Goal: Task Accomplishment & Management: Manage account settings

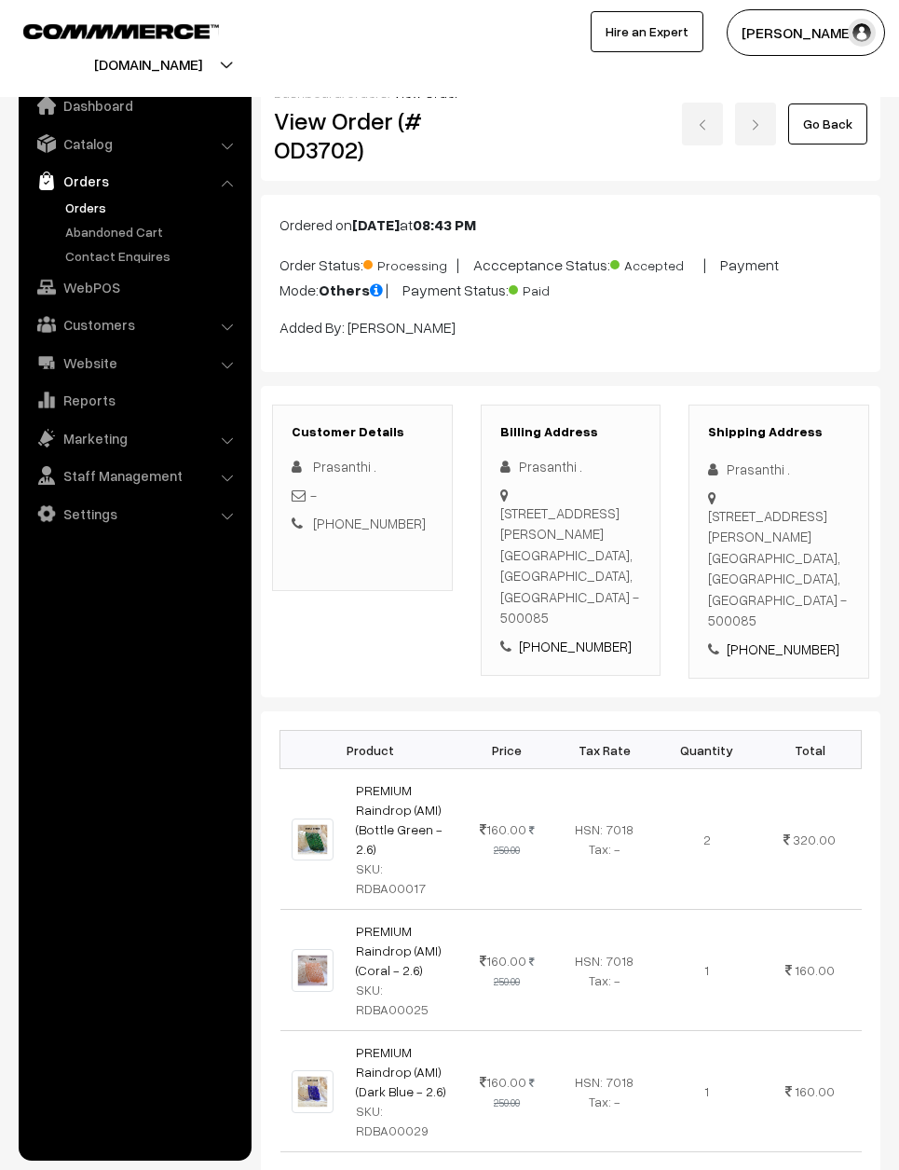
click at [851, 111] on link "Go Back" at bounding box center [828, 123] width 79 height 41
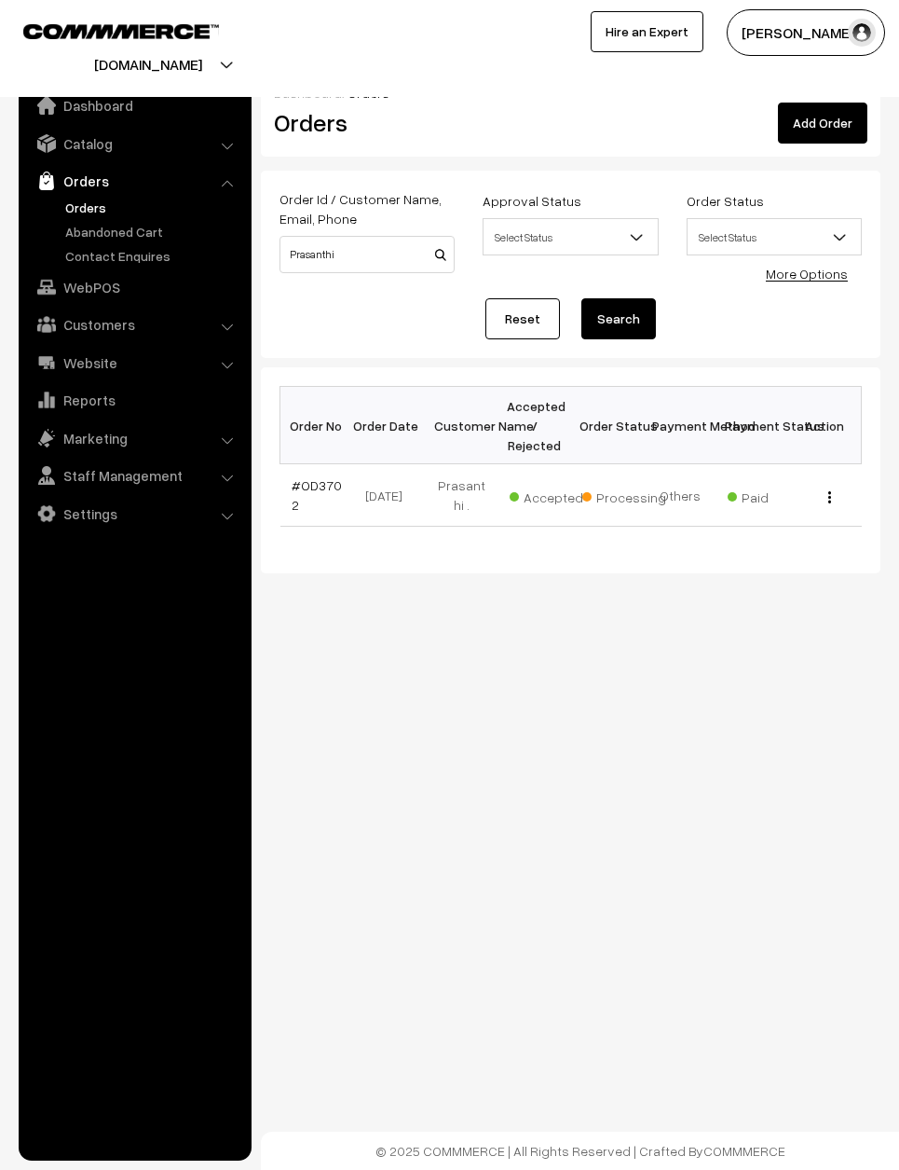
click at [111, 176] on link "Orders" at bounding box center [134, 181] width 222 height 34
click at [530, 315] on link "Reset" at bounding box center [523, 318] width 75 height 41
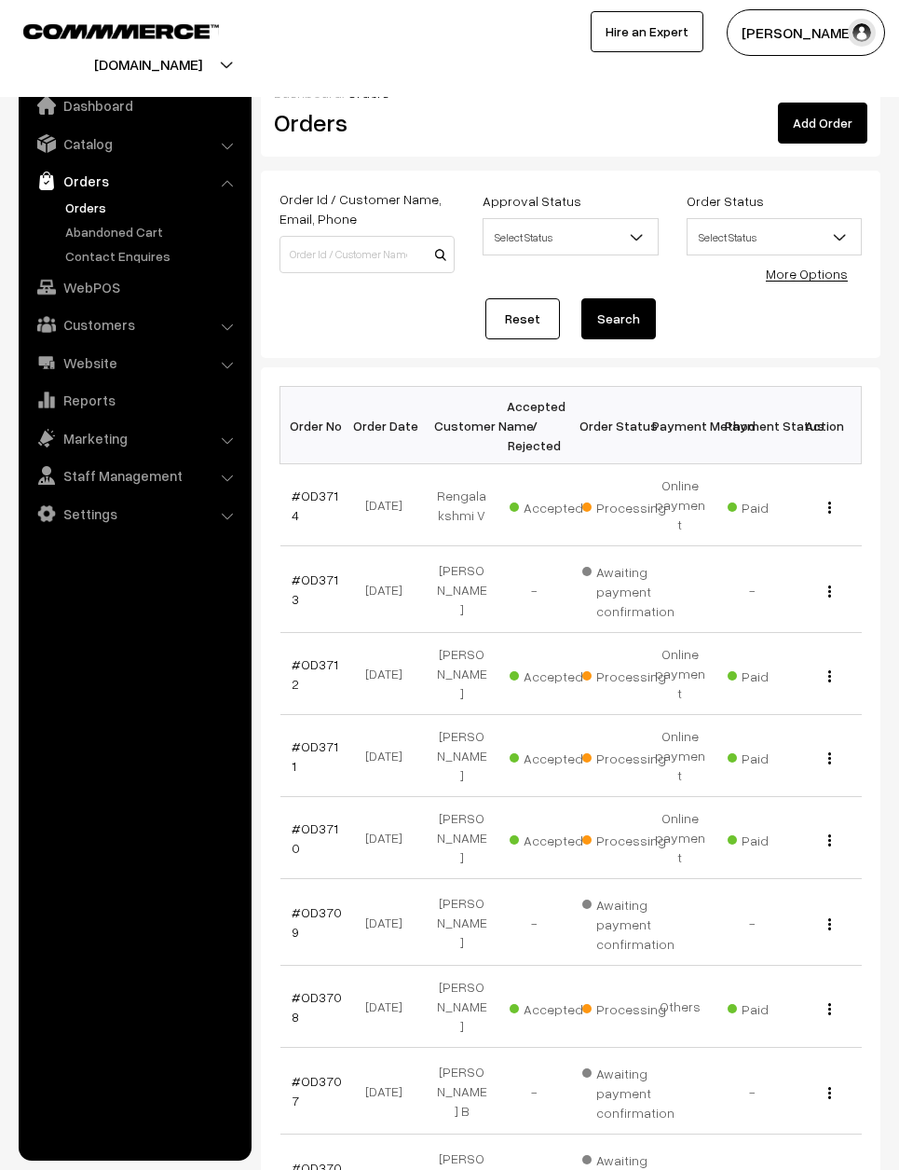
click at [322, 738] on link "#OD3711" at bounding box center [315, 755] width 47 height 35
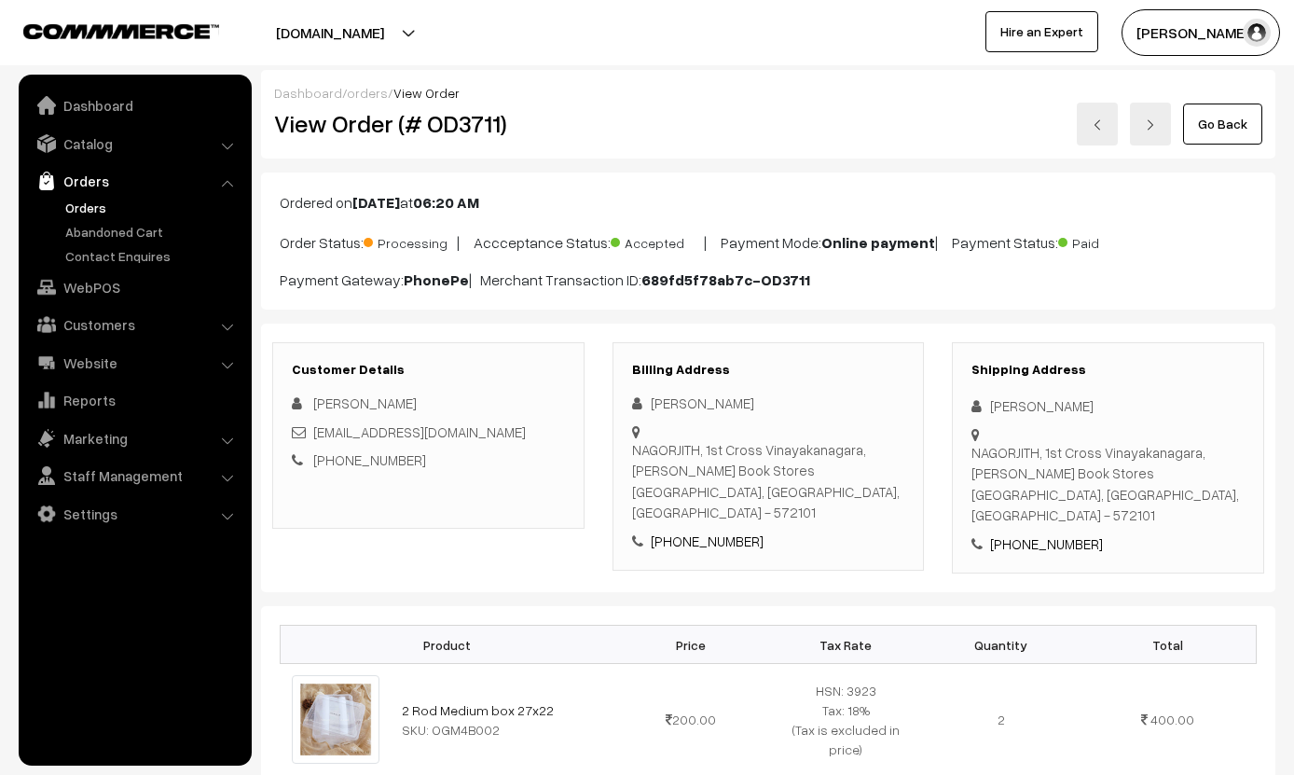
click at [899, 103] on link "Go Back" at bounding box center [1222, 123] width 79 height 41
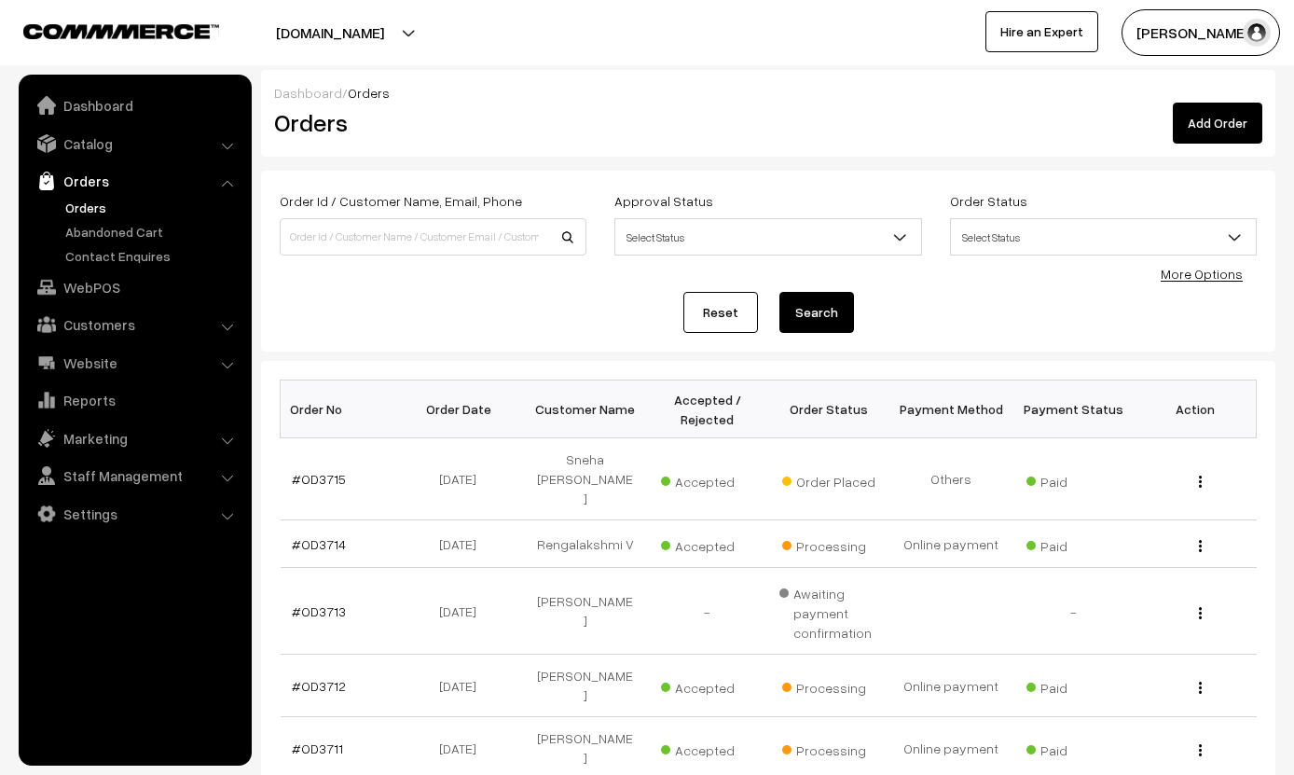
click at [322, 471] on link "#OD3715" at bounding box center [319, 479] width 54 height 16
click at [848, 467] on span "Order Placed" at bounding box center [828, 479] width 93 height 24
click at [890, 438] on td "Others" at bounding box center [951, 479] width 122 height 82
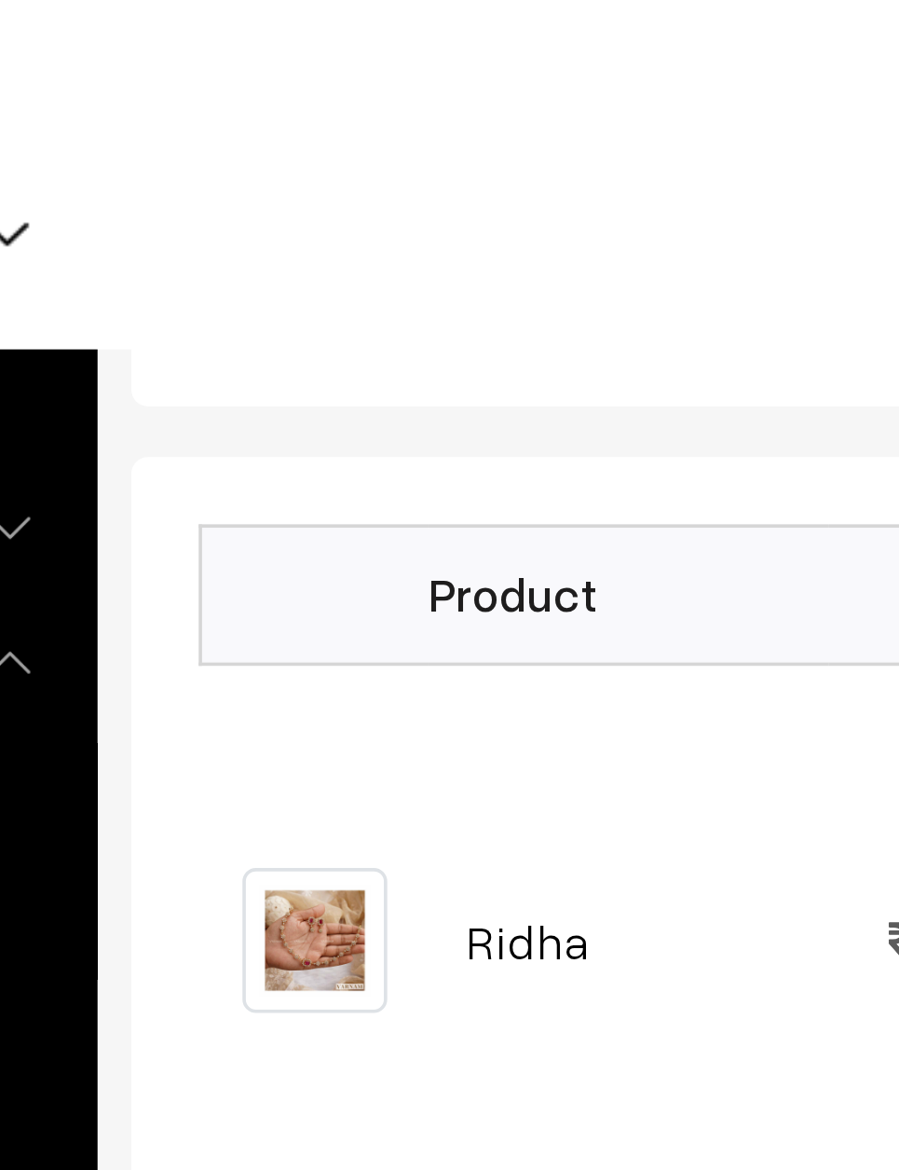
scroll to position [407, 0]
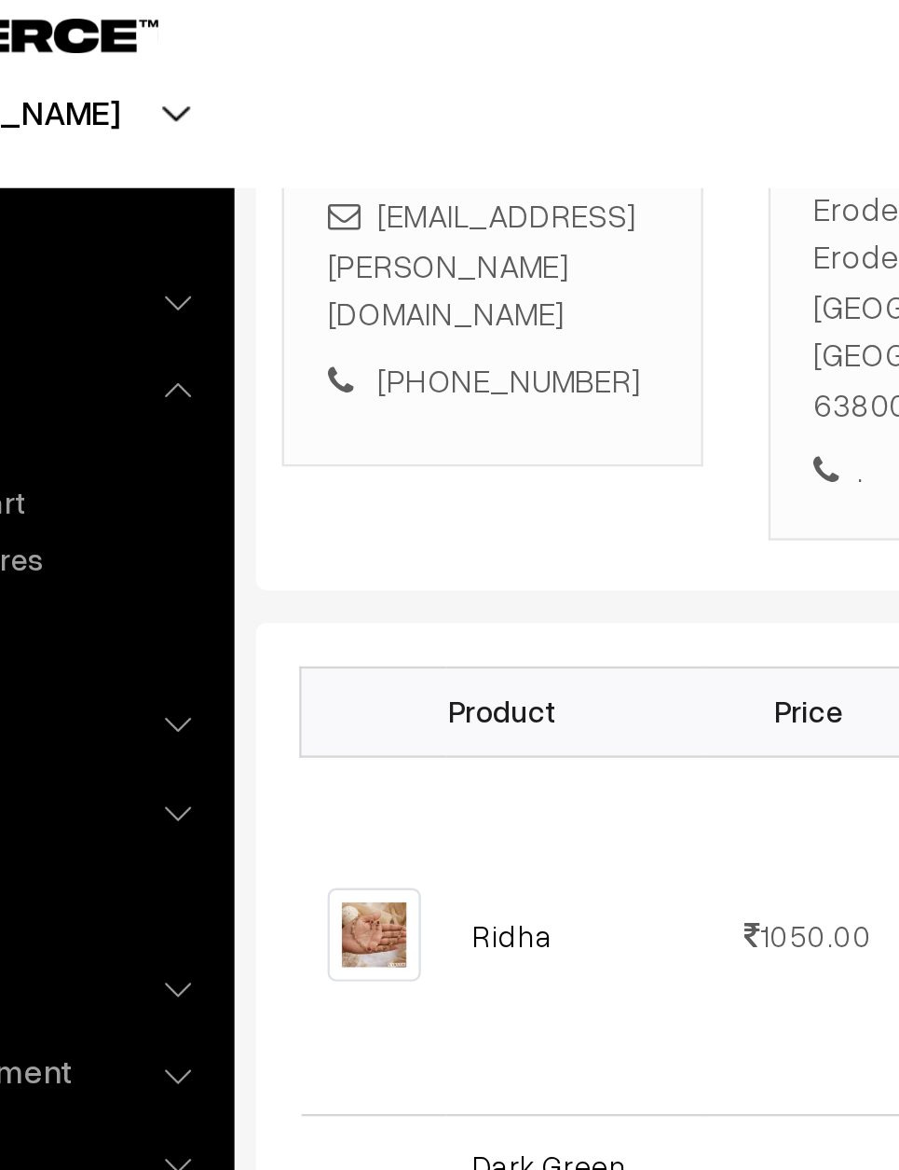
click at [281, 302] on th "Product" at bounding box center [367, 321] width 173 height 38
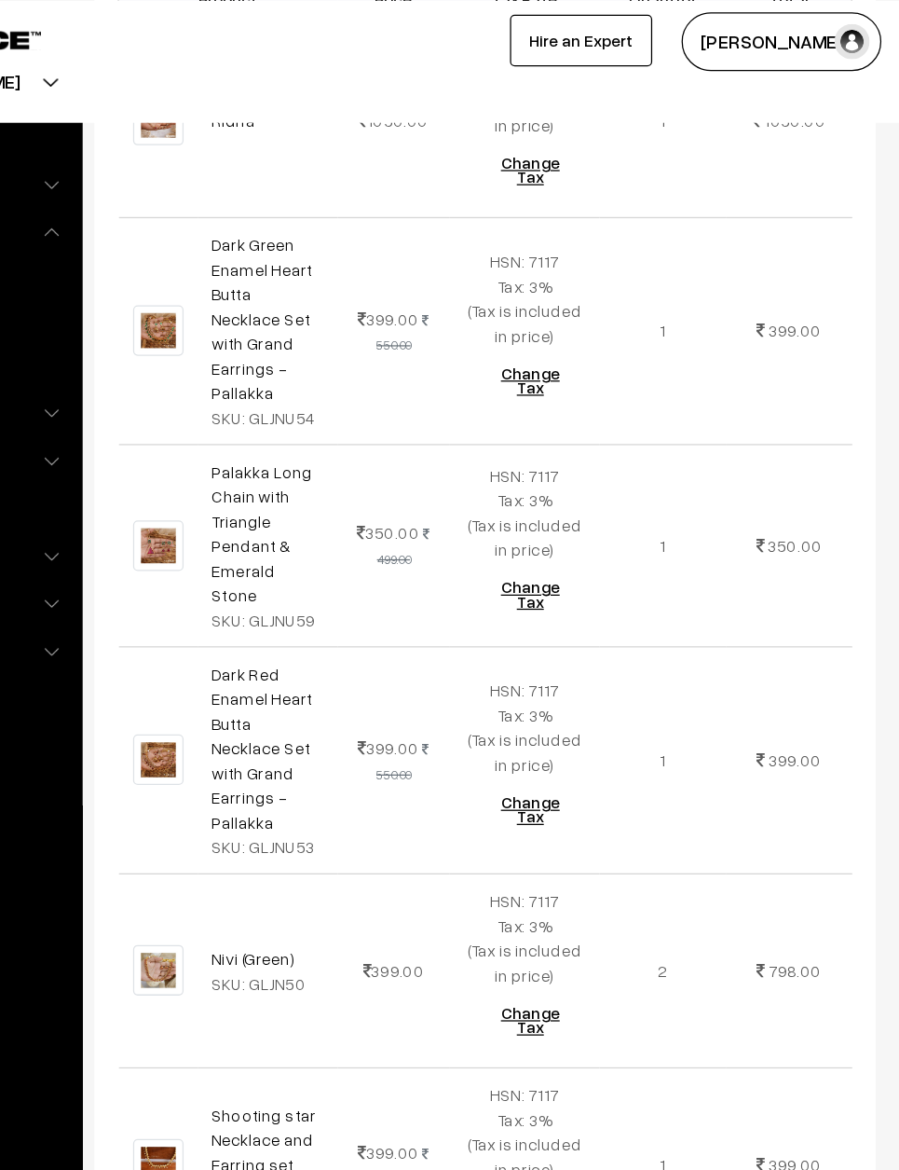
scroll to position [722, 0]
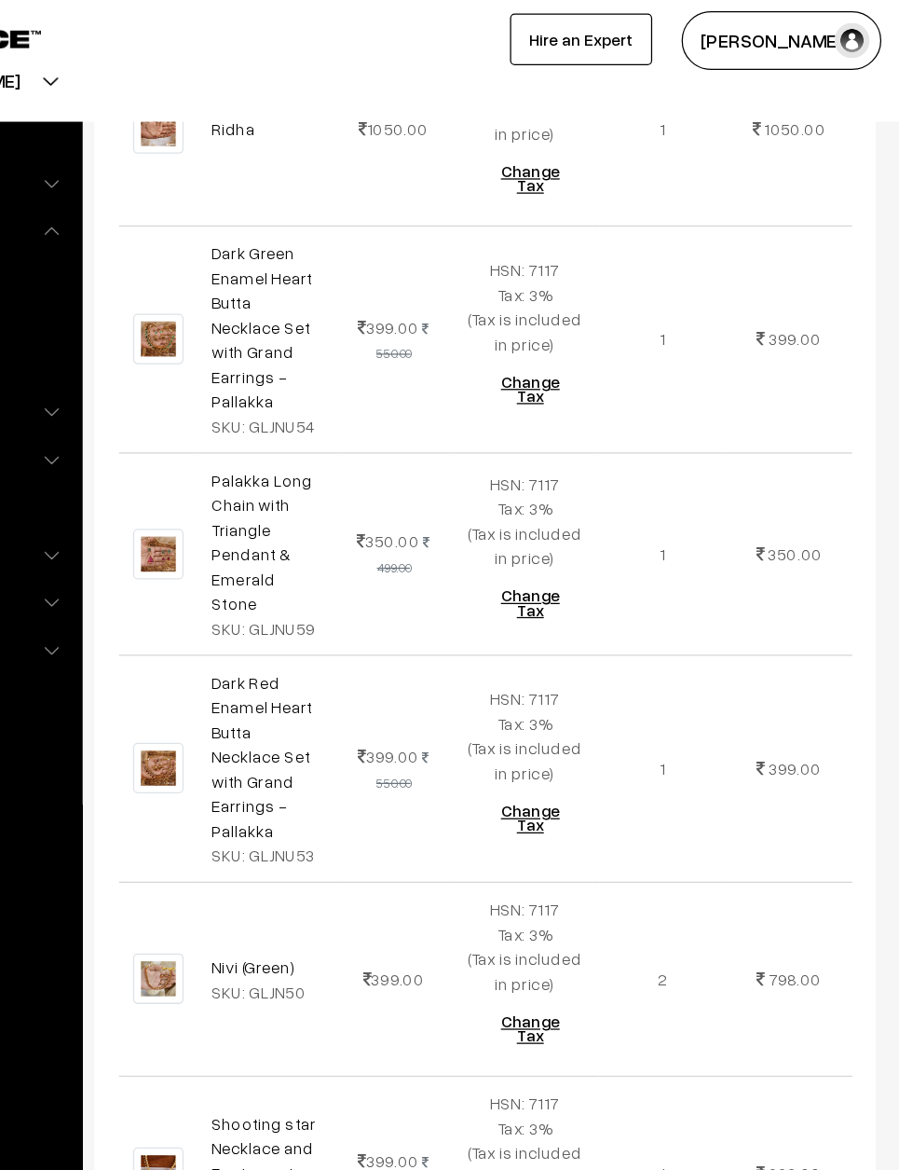
click at [662, 519] on td "1" at bounding box center [712, 609] width 101 height 180
click at [454, 774] on td "399.00 550.00" at bounding box center [498, 930] width 89 height 154
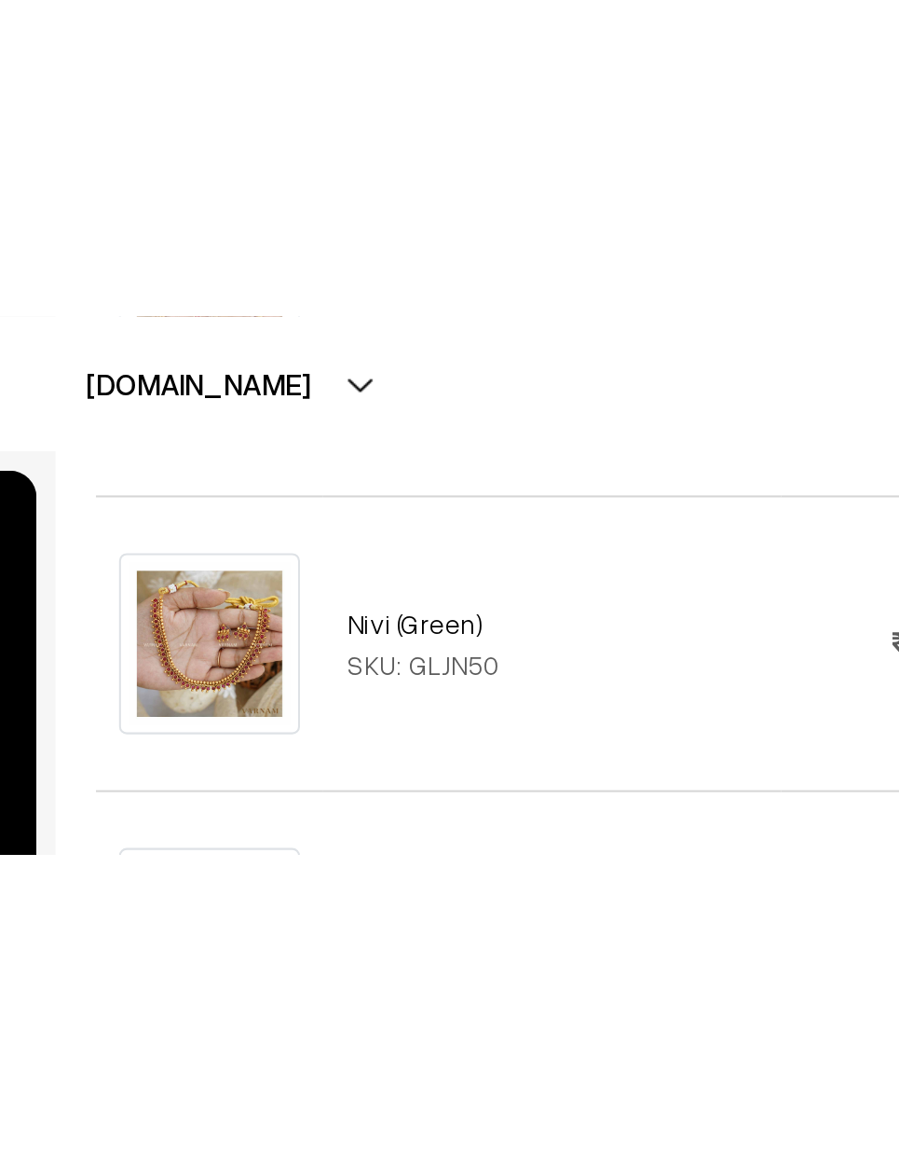
scroll to position [1141, 0]
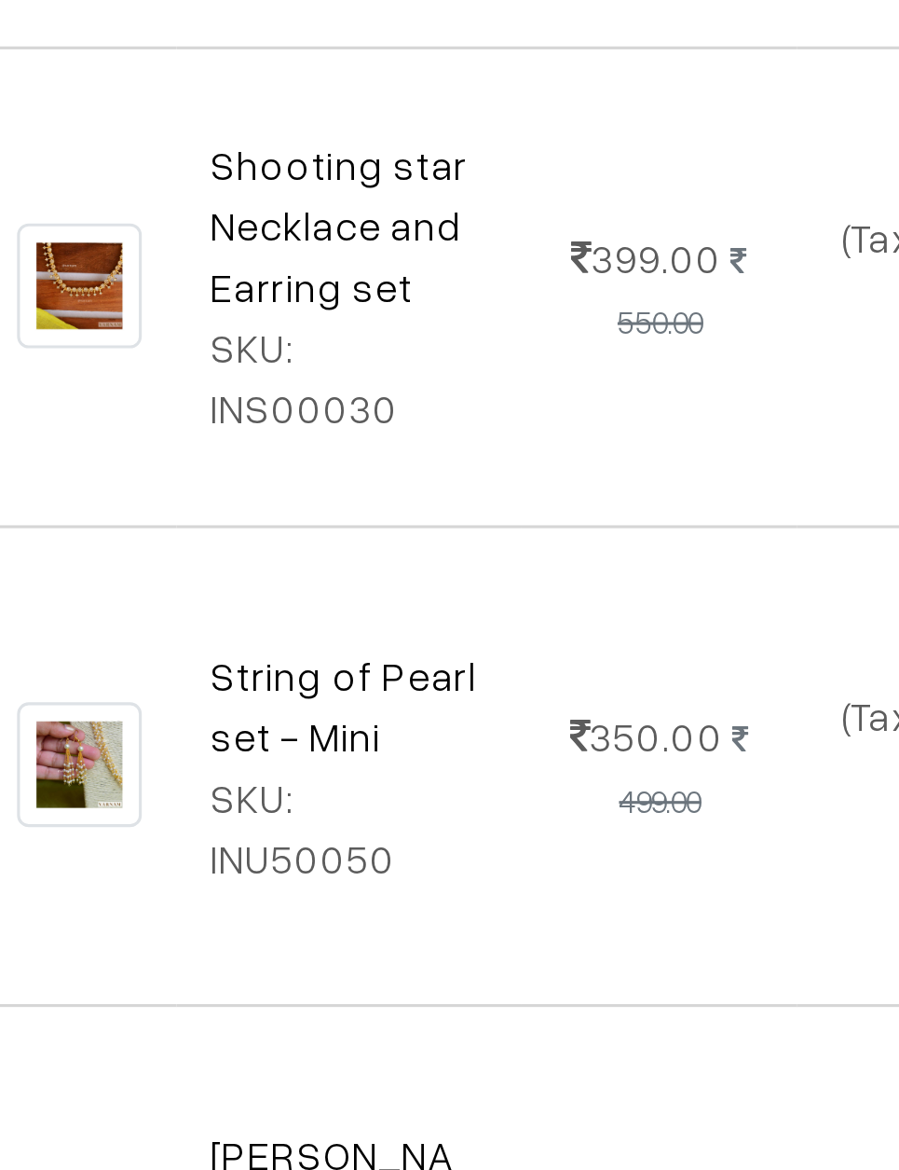
click at [281, 588] on td at bounding box center [312, 665] width 62 height 154
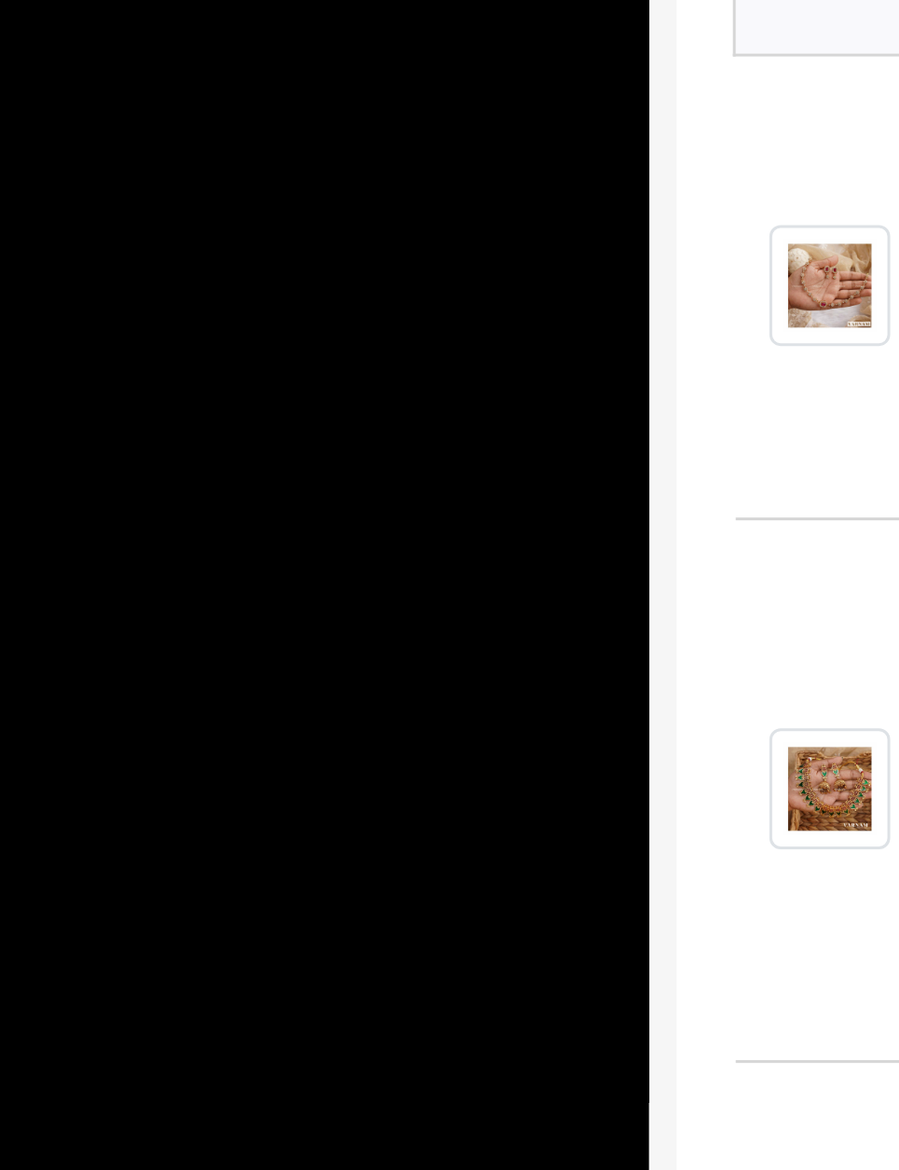
scroll to position [357, 0]
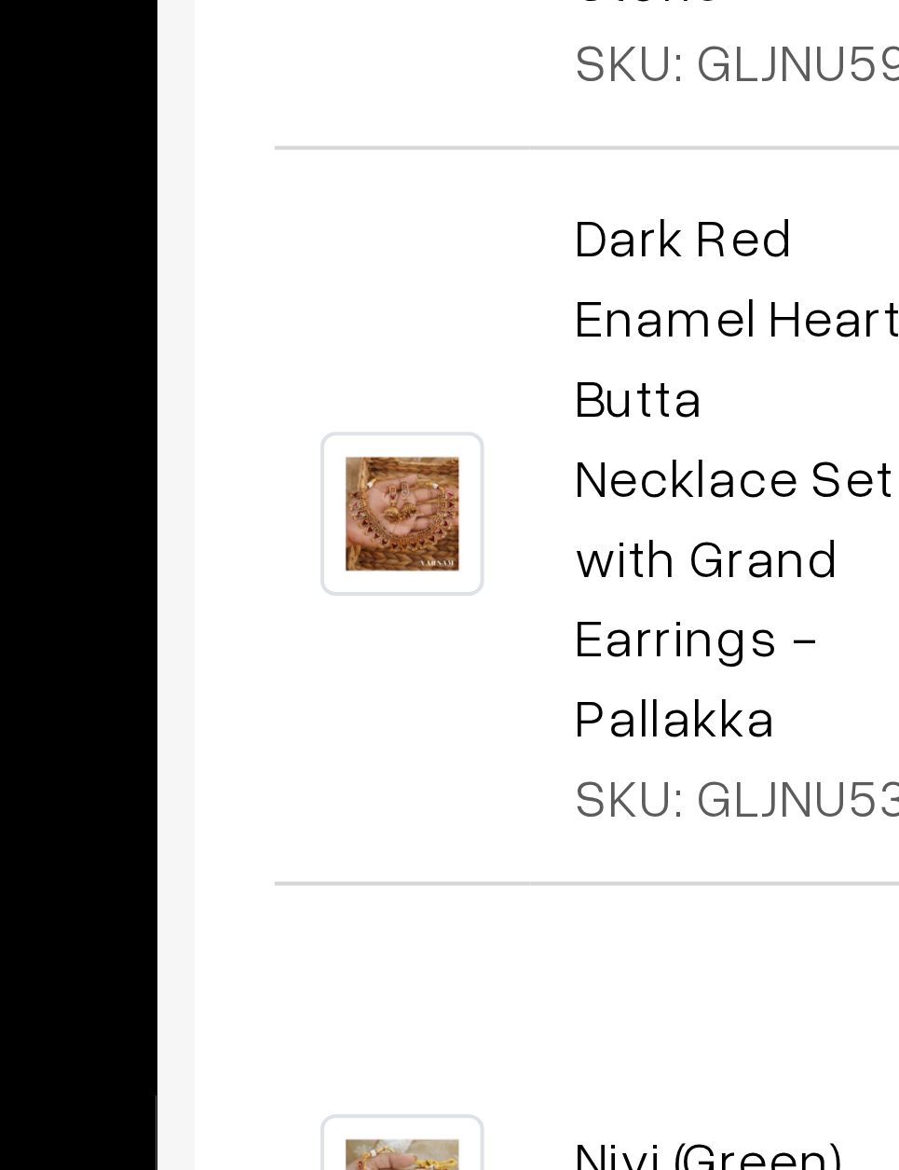
click at [292, 774] on img at bounding box center [312, 1141] width 40 height 40
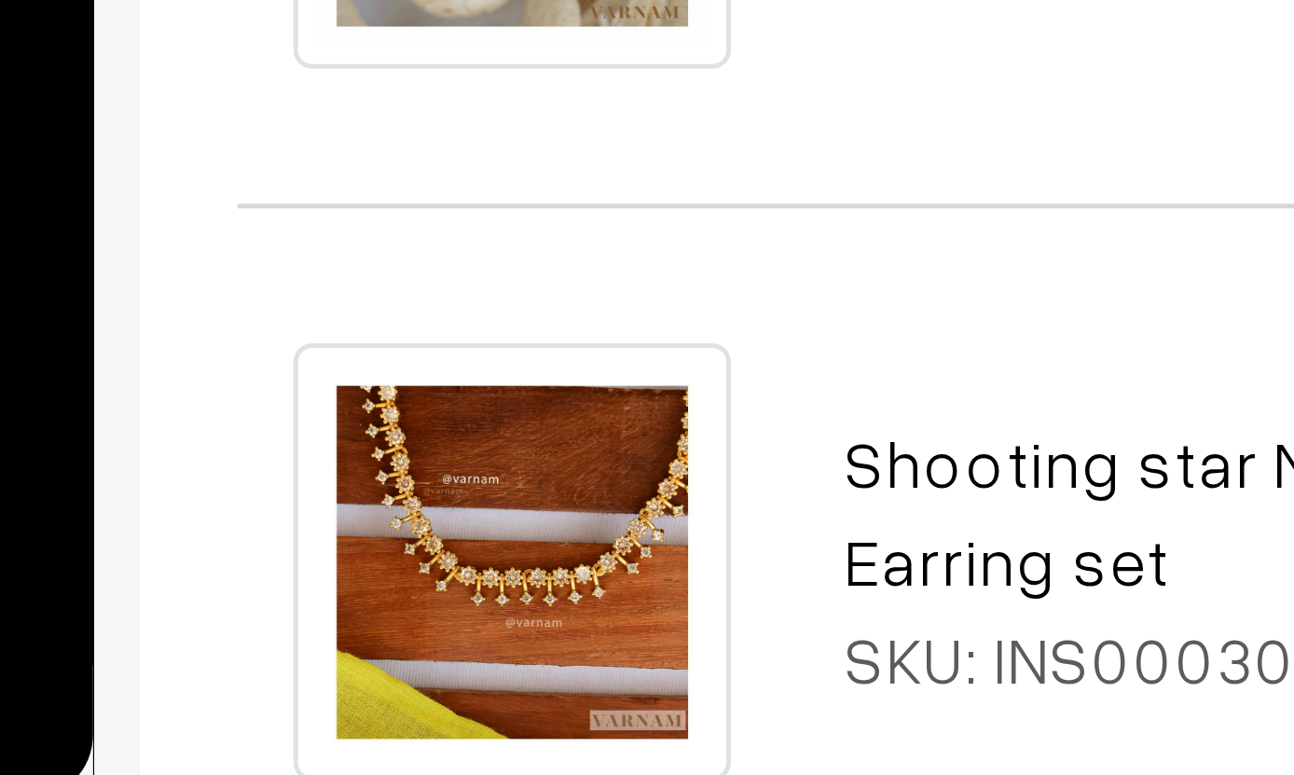
scroll to position [724, 0]
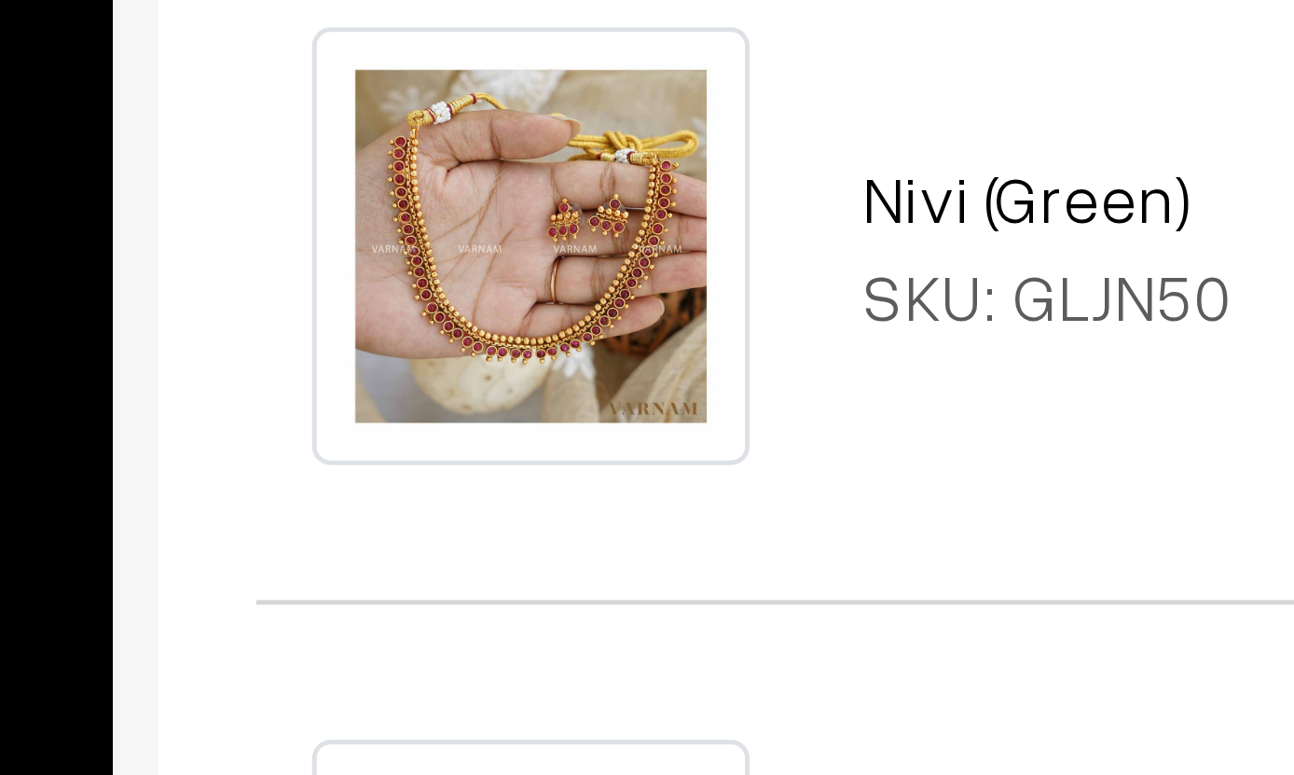
click at [402, 727] on div "SKU: INS00030" at bounding box center [501, 737] width 199 height 20
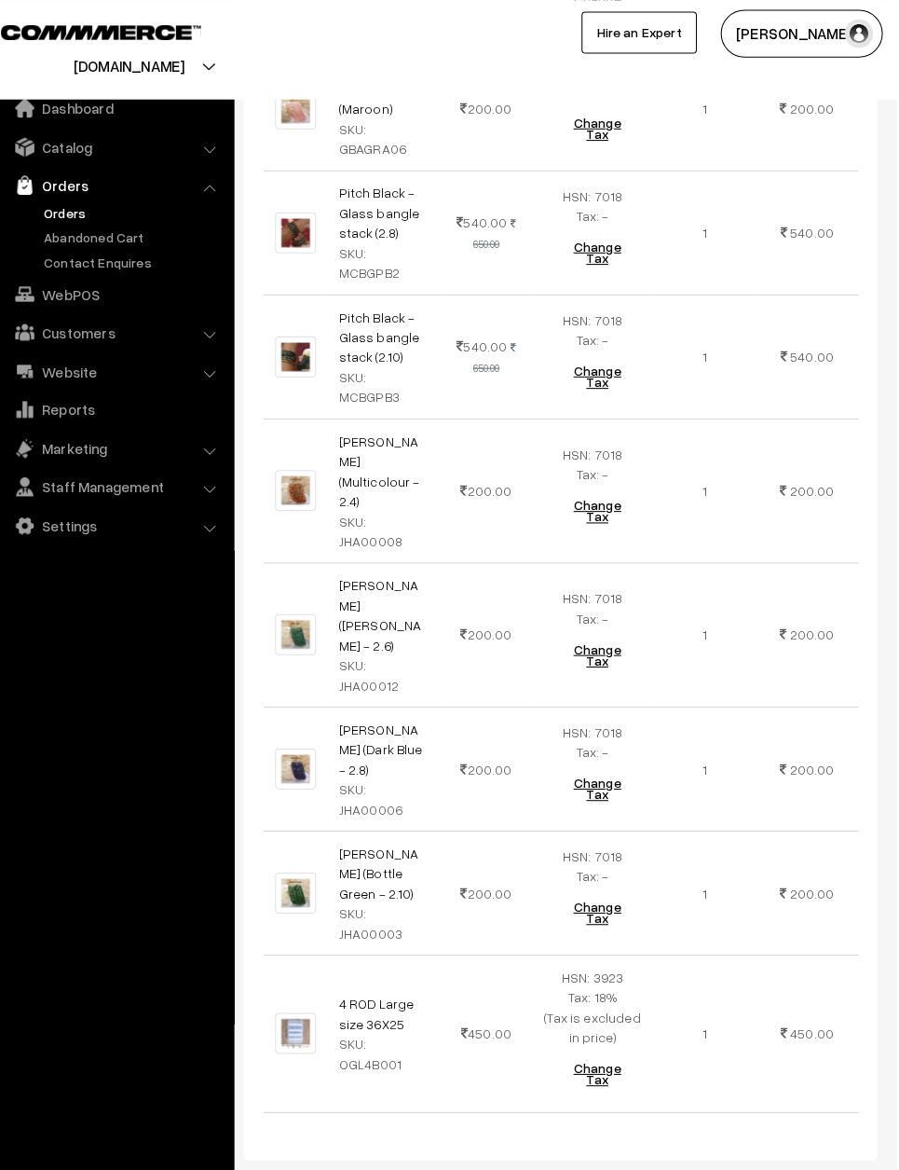
scroll to position [2663, 0]
